Goal: Information Seeking & Learning: Learn about a topic

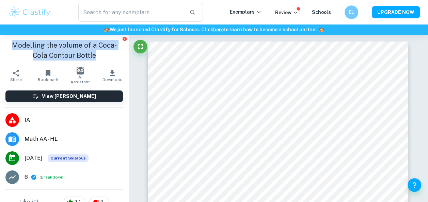
drag, startPoint x: 9, startPoint y: 44, endPoint x: 91, endPoint y: 53, distance: 82.9
click at [91, 53] on h1 "Modelling the volume of a Coca-Cola Contour Bottle" at bounding box center [63, 50] width 117 height 20
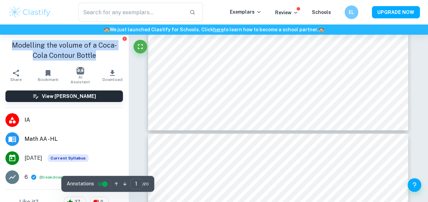
type input "2"
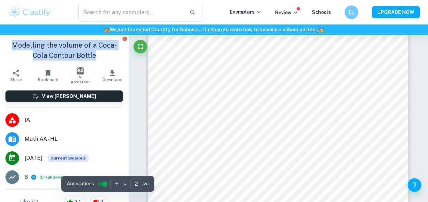
scroll to position [472, 0]
click at [50, 176] on button "Breakdown" at bounding box center [52, 177] width 22 height 6
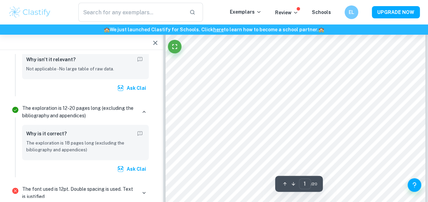
scroll to position [1452, 0]
click at [141, 190] on icon "button" at bounding box center [144, 193] width 6 height 6
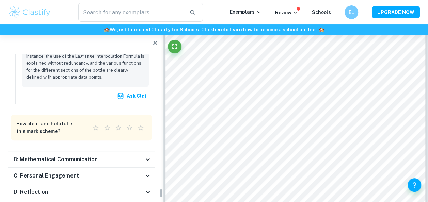
scroll to position [2047, 0]
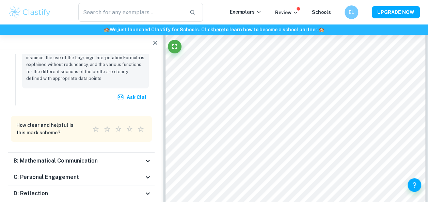
click at [143, 153] on div "B: Mathematical Communication" at bounding box center [81, 161] width 146 height 16
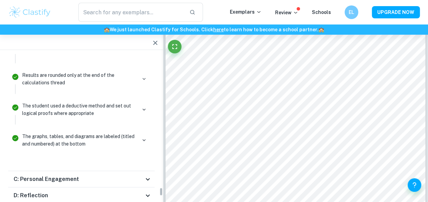
scroll to position [2439, 0]
click at [145, 175] on icon at bounding box center [148, 179] width 8 height 8
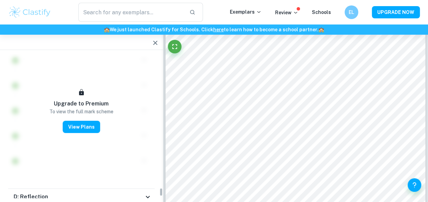
scroll to position [2619, 0]
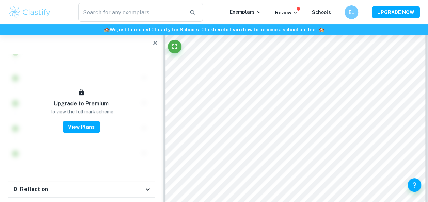
click at [142, 181] on div "D: Reflection" at bounding box center [81, 189] width 146 height 16
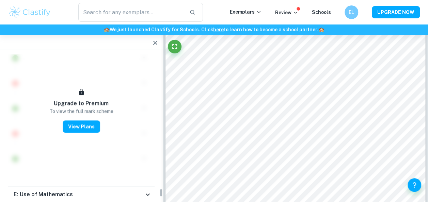
scroll to position [2918, 0]
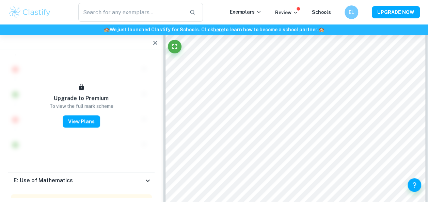
click at [145, 177] on icon at bounding box center [148, 181] width 8 height 8
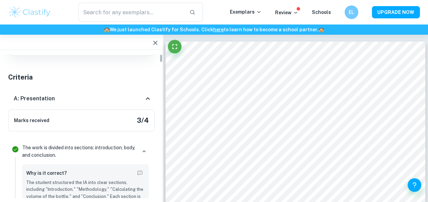
scroll to position [0, 0]
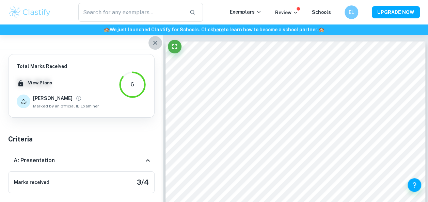
click at [154, 43] on icon "button" at bounding box center [155, 43] width 8 height 8
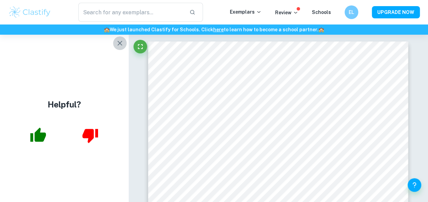
click at [123, 43] on icon "button" at bounding box center [120, 43] width 8 height 8
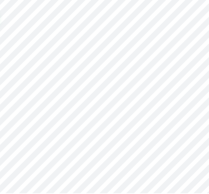
scroll to position [982, 0]
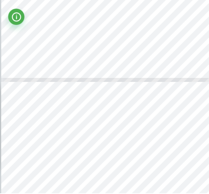
type input "6"
